Goal: Task Accomplishment & Management: Use online tool/utility

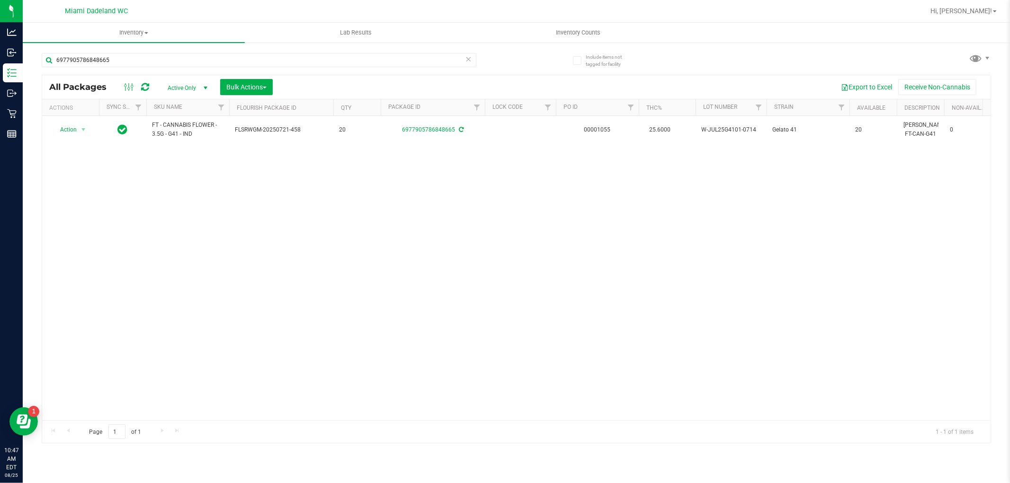
click at [469, 58] on icon at bounding box center [468, 58] width 7 height 11
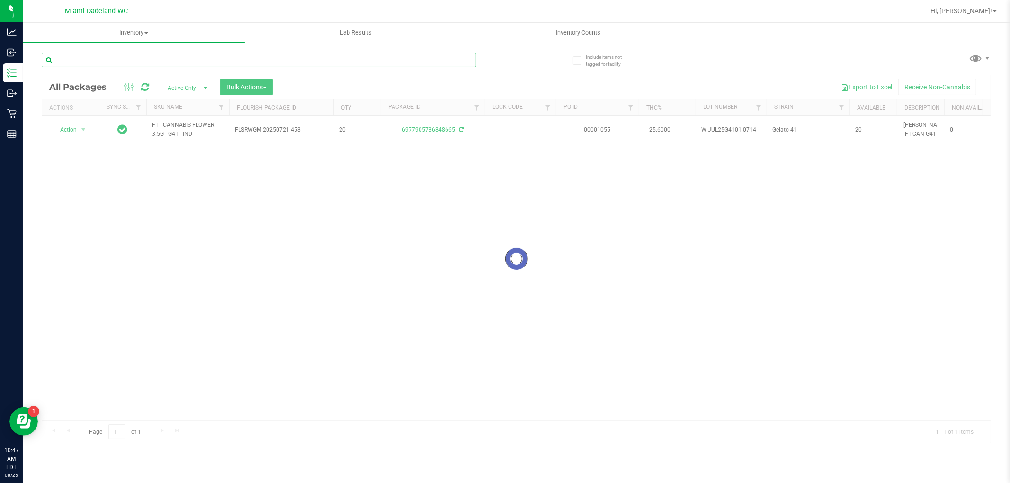
click at [452, 60] on input "text" at bounding box center [259, 60] width 435 height 14
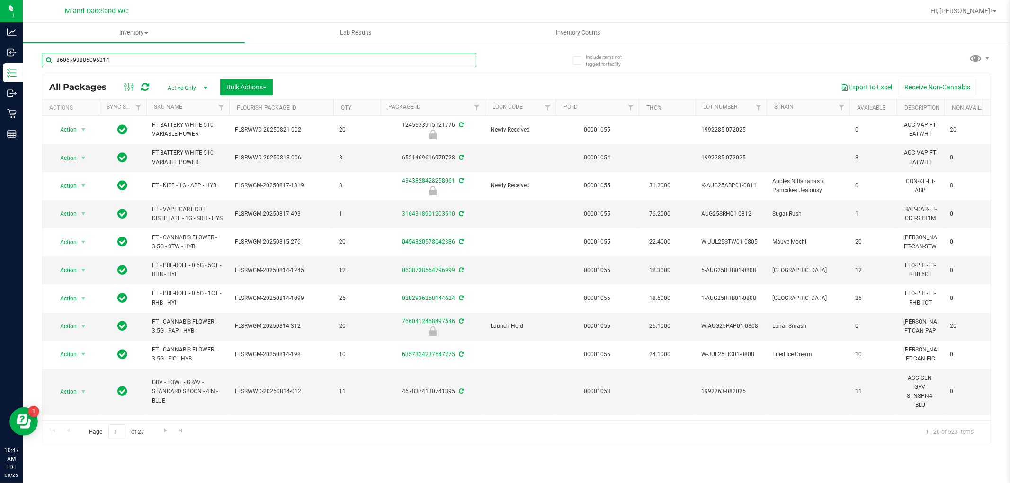
type input "8606793885096214"
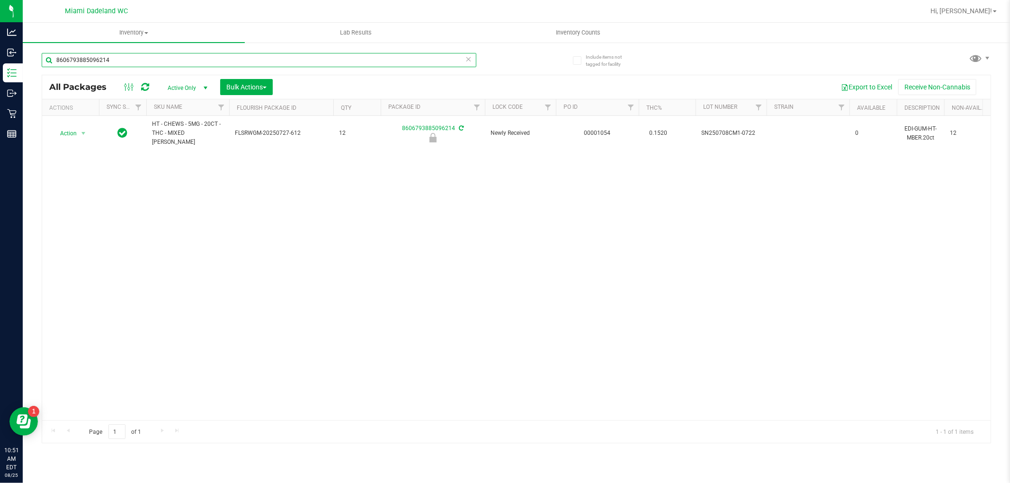
click at [389, 67] on input "8606793885096214" at bounding box center [259, 60] width 435 height 14
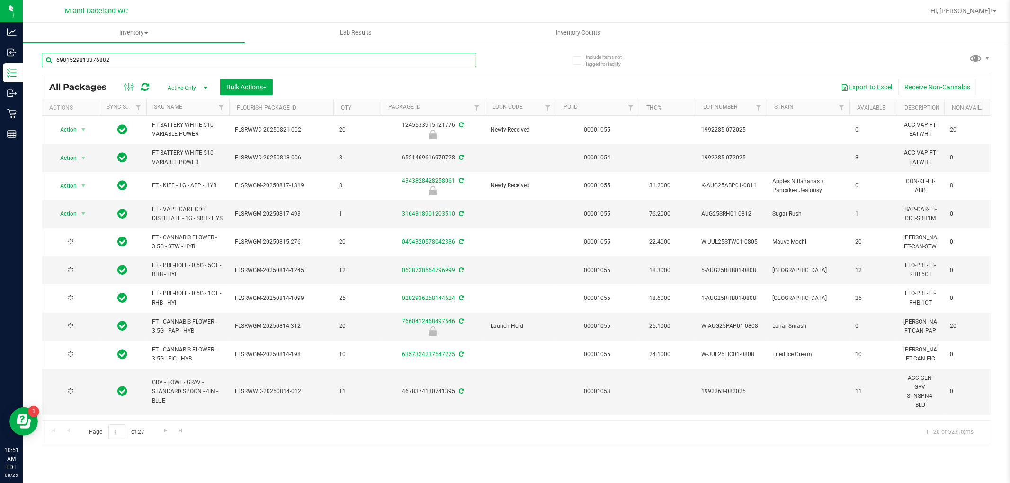
type input "6981529813376882"
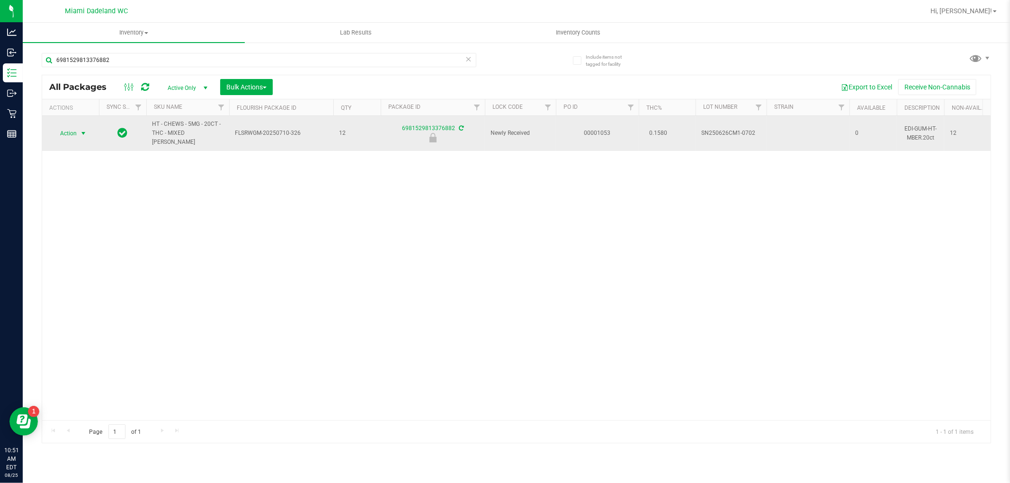
click at [70, 127] on span "Action" at bounding box center [65, 133] width 26 height 13
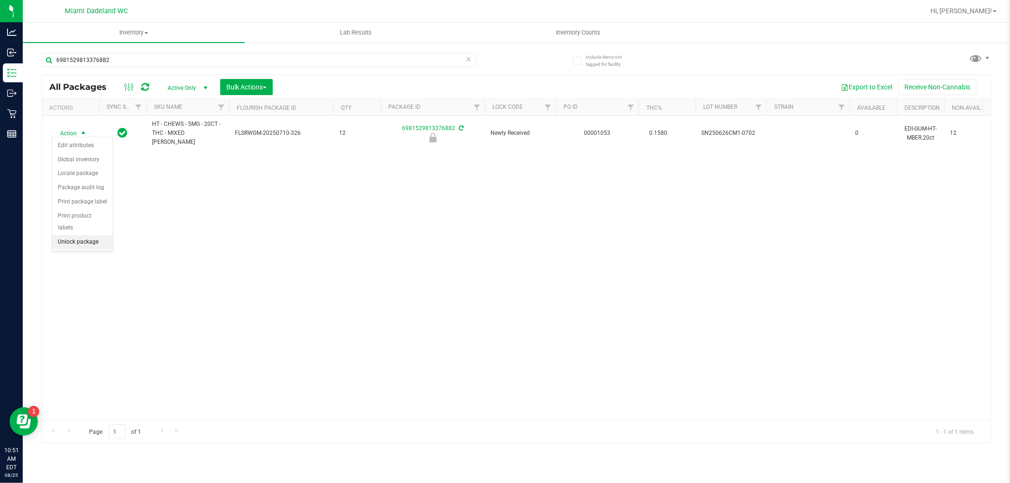
click at [70, 241] on li "Unlock package" at bounding box center [82, 242] width 61 height 14
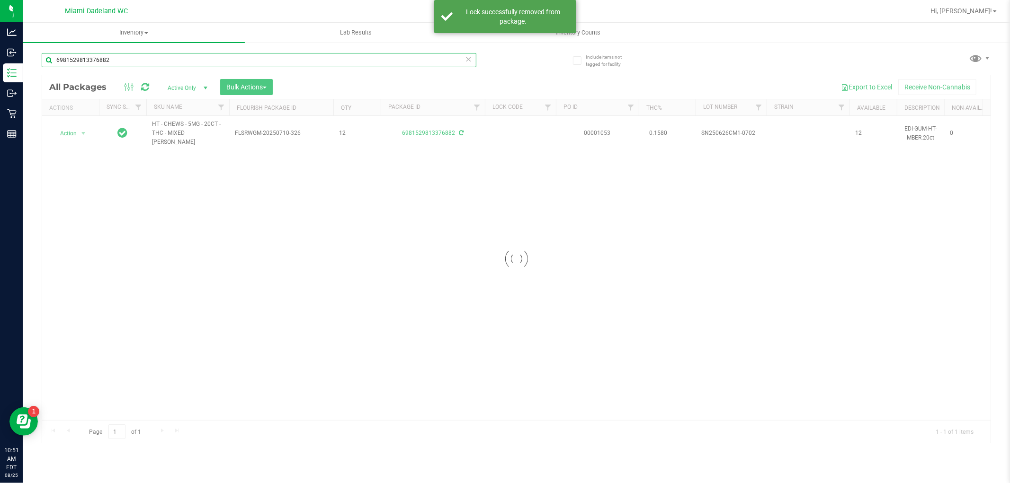
click at [398, 64] on input "6981529813376882" at bounding box center [259, 60] width 435 height 14
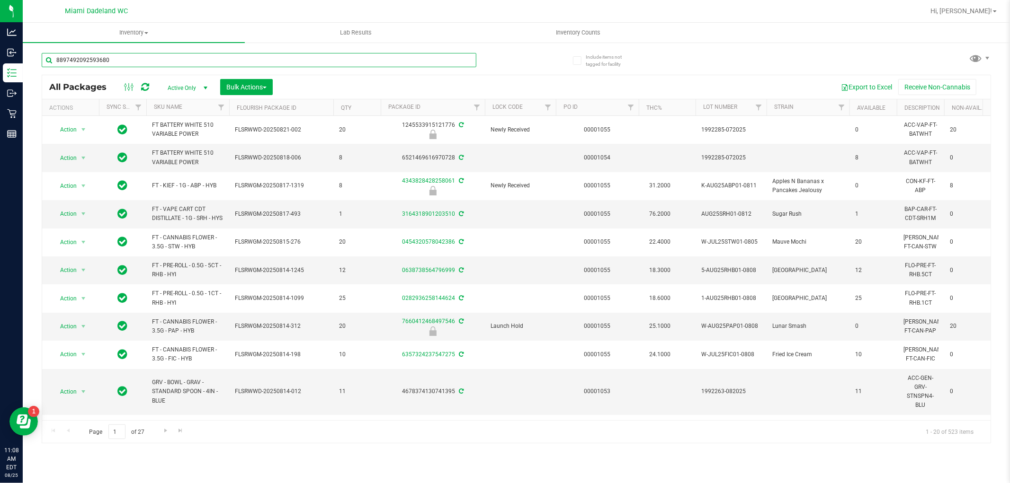
type input "8897492092593680"
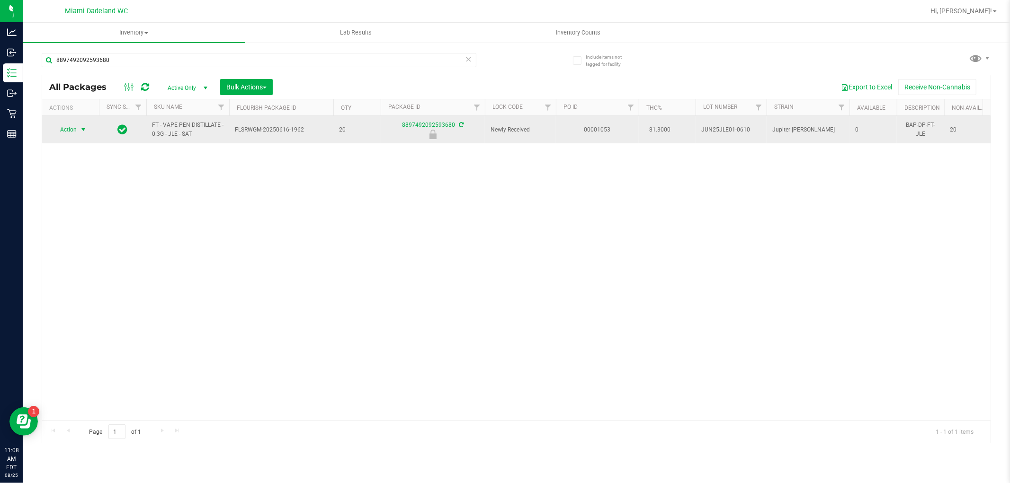
click at [83, 129] on span "select" at bounding box center [84, 130] width 8 height 8
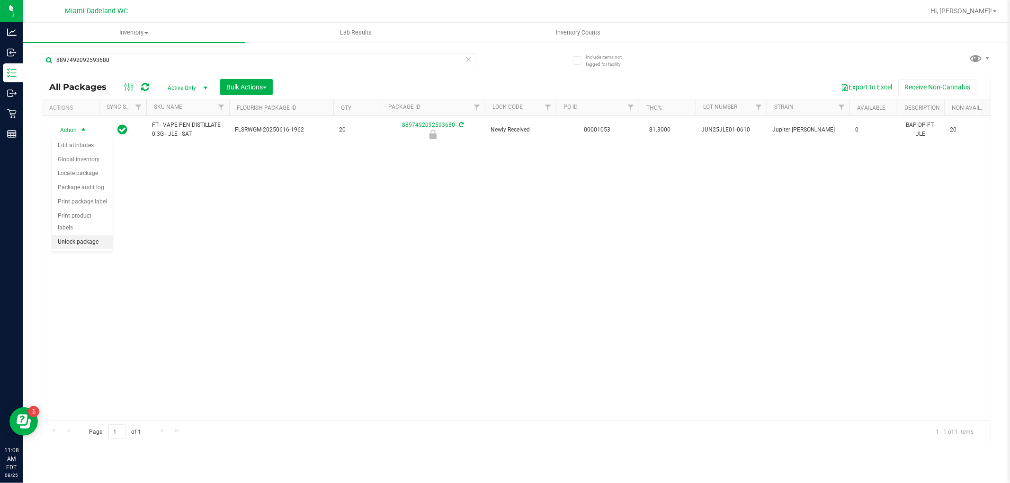
click at [63, 240] on li "Unlock package" at bounding box center [82, 242] width 61 height 14
